Goal: Task Accomplishment & Management: Manage account settings

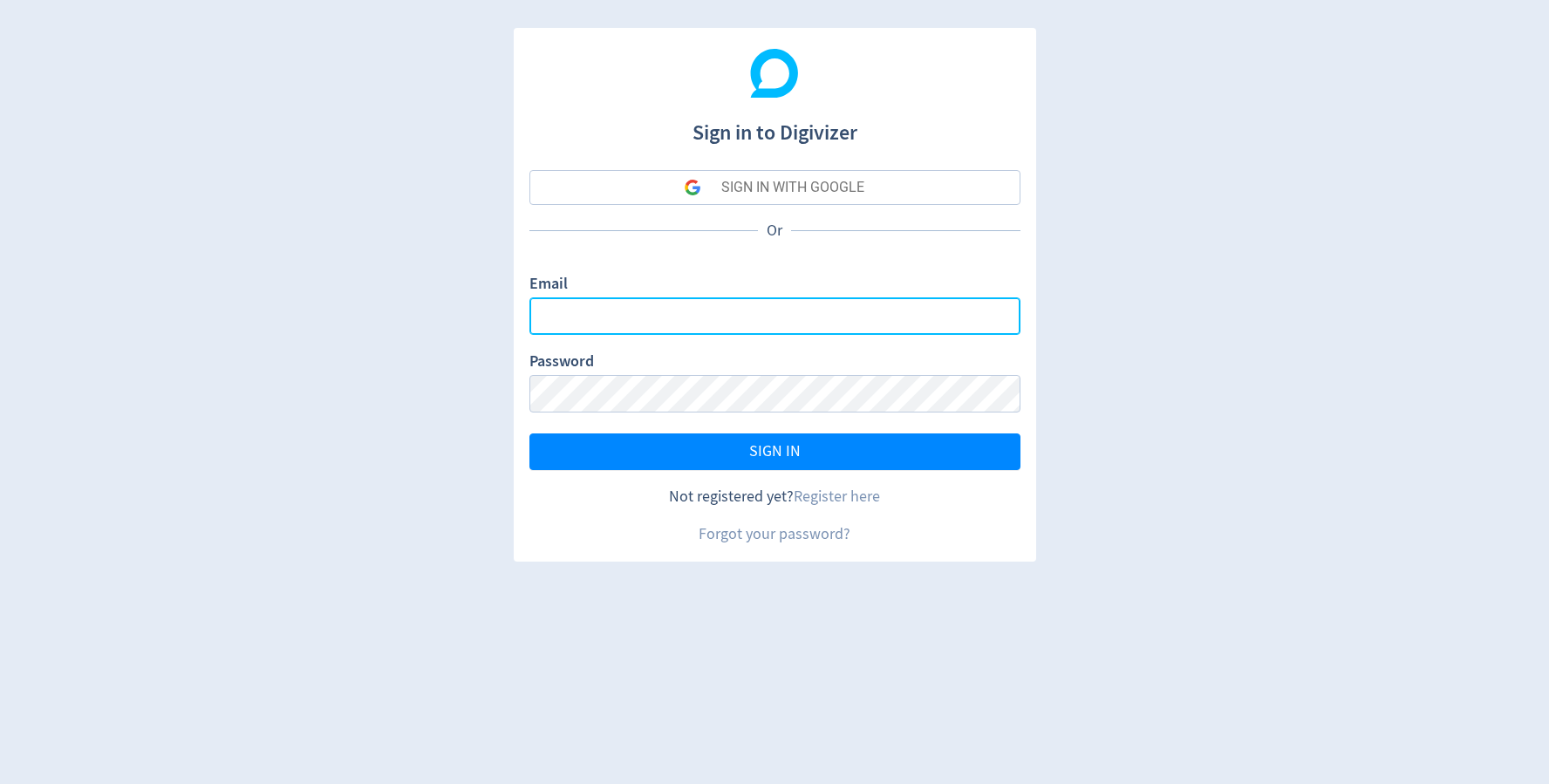
click at [584, 309] on input "Email" at bounding box center [774, 316] width 491 height 38
type input "[EMAIL_ADDRESS][DOMAIN_NAME]"
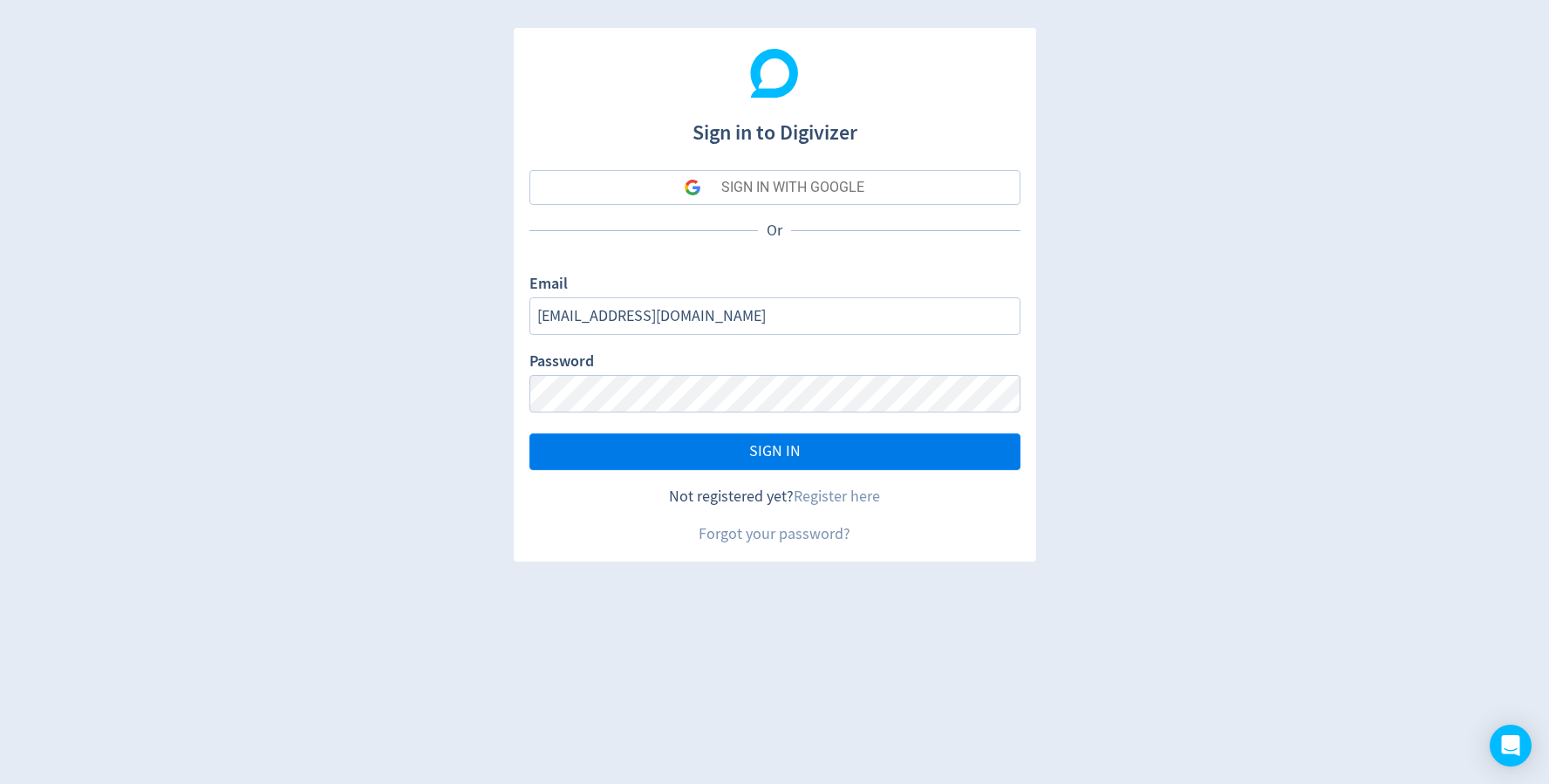
click at [738, 454] on button "SIGN IN" at bounding box center [774, 451] width 491 height 37
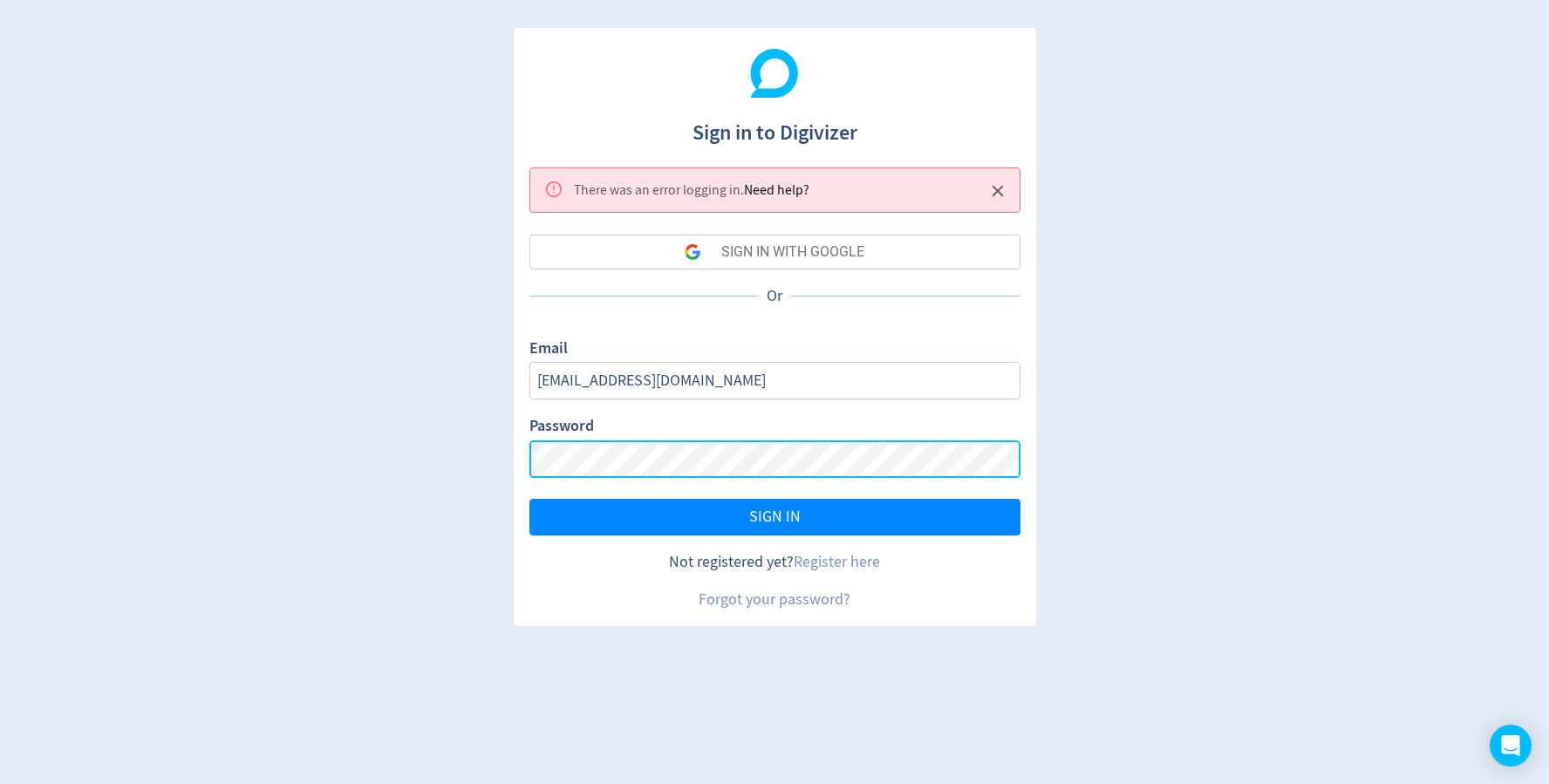
click at [341, 430] on div "Sign in to Digivizer There was an error logging in . Need help? SIGN IN WITH GO…" at bounding box center [774, 392] width 1549 height 784
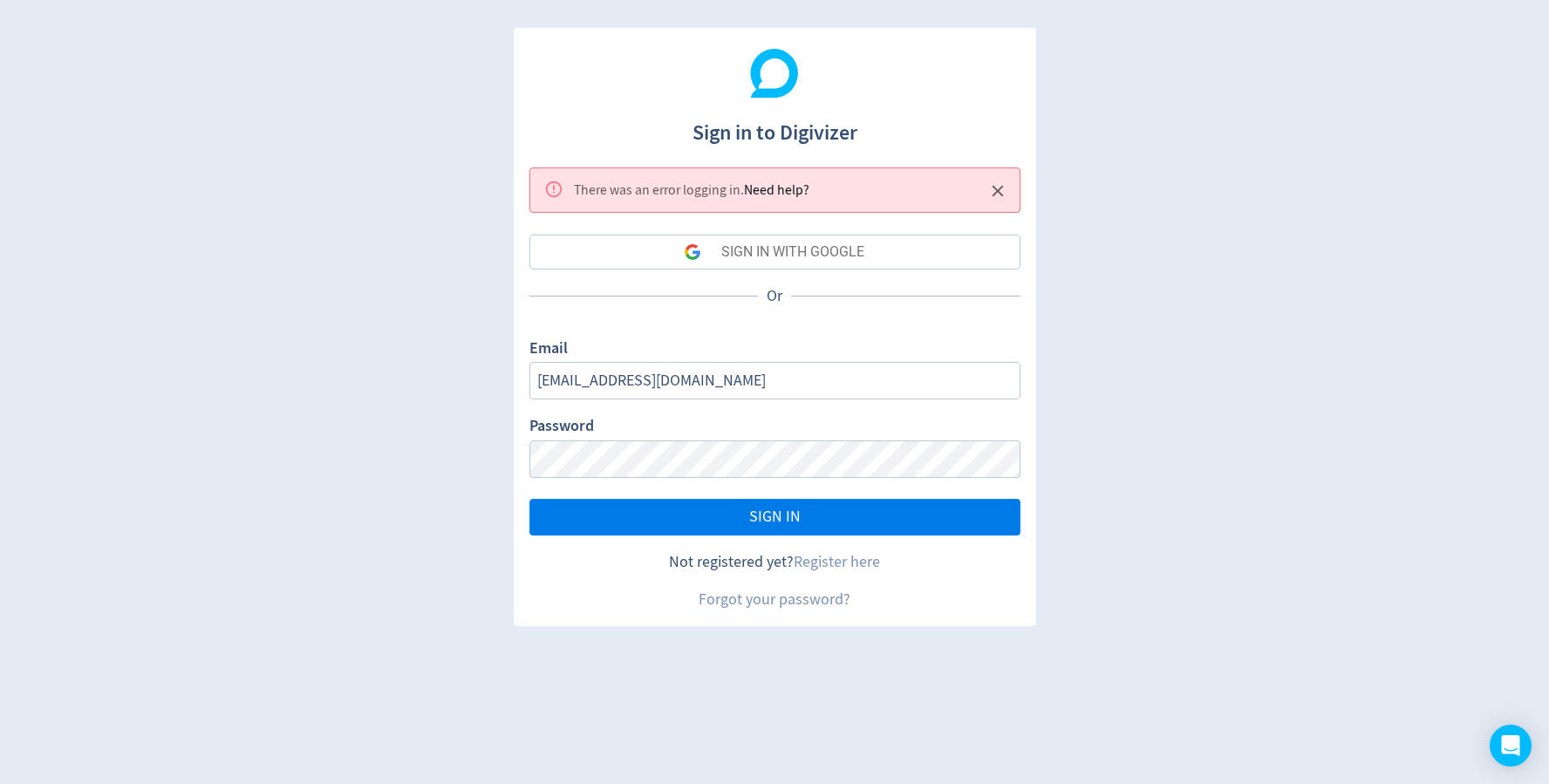
click at [900, 527] on button "SIGN IN" at bounding box center [774, 516] width 491 height 37
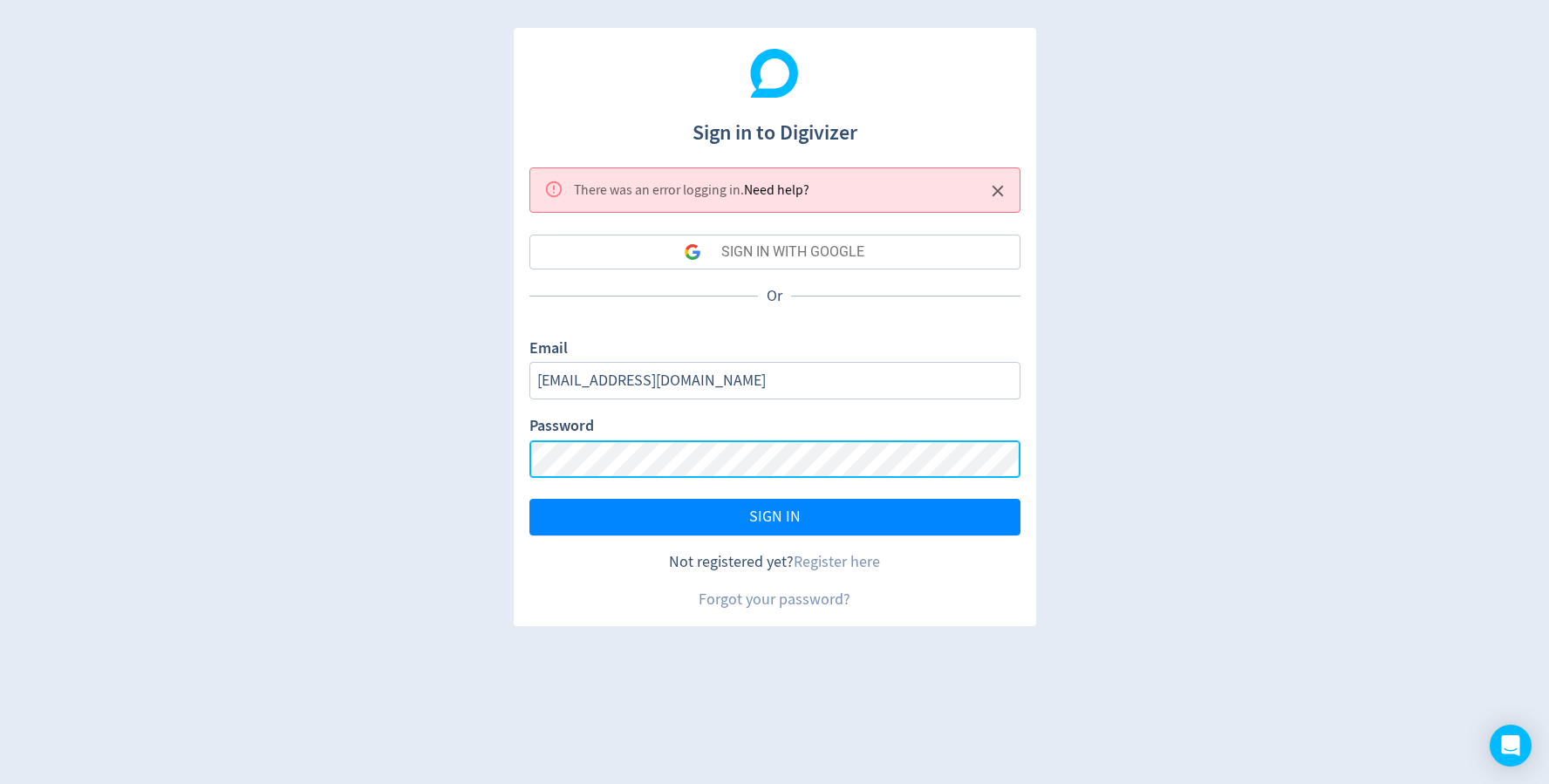
click at [448, 444] on div "Sign in to Digivizer There was an error logging in . Need help? SIGN IN WITH GO…" at bounding box center [774, 392] width 1549 height 784
click at [774, 516] on button "SIGN IN" at bounding box center [774, 516] width 491 height 37
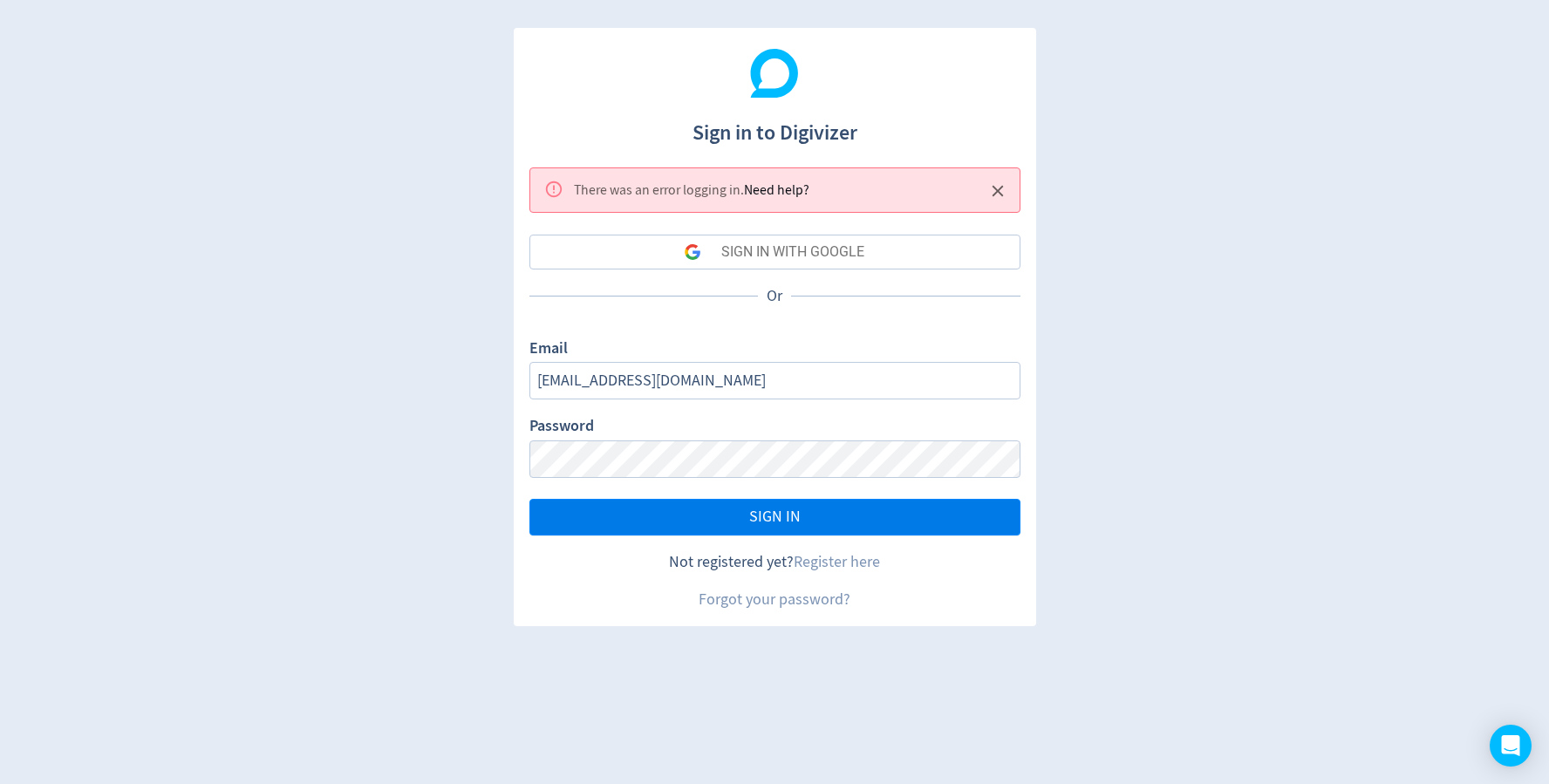
click at [766, 517] on span "SIGN IN" at bounding box center [774, 517] width 51 height 16
